Goal: Use online tool/utility

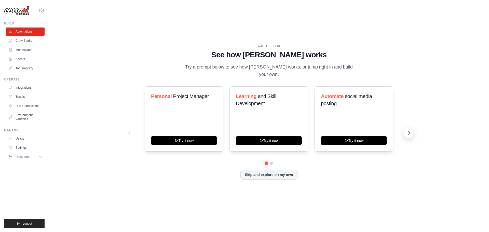
click at [405, 128] on button at bounding box center [409, 133] width 10 height 10
click at [408, 130] on icon at bounding box center [409, 132] width 5 height 5
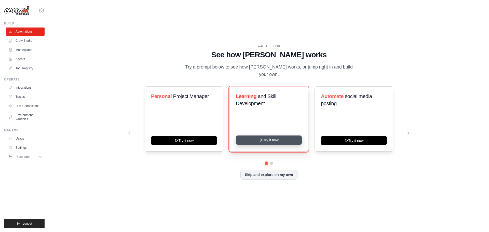
click at [260, 138] on icon at bounding box center [261, 140] width 4 height 4
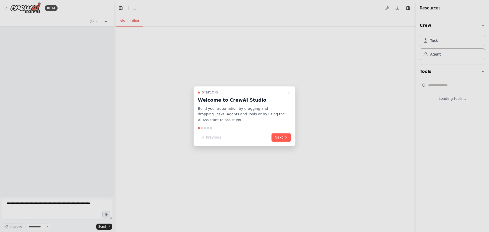
select select "****"
